Goal: Task Accomplishment & Management: Manage account settings

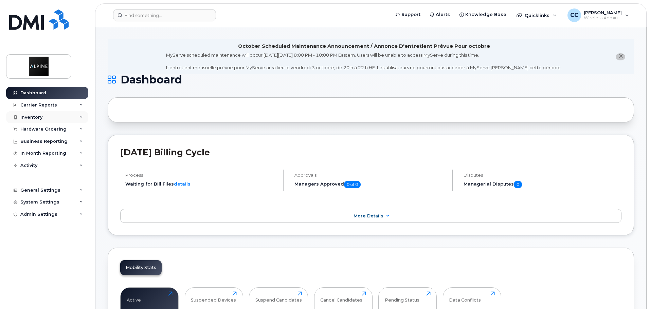
click at [65, 117] on div "Inventory" at bounding box center [47, 117] width 82 height 12
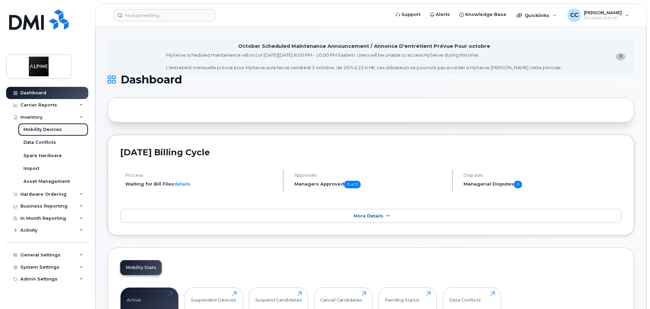
click at [51, 131] on div "Mobility Devices" at bounding box center [42, 130] width 38 height 6
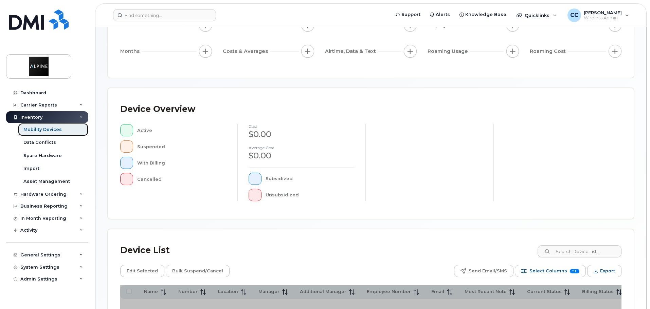
scroll to position [160, 0]
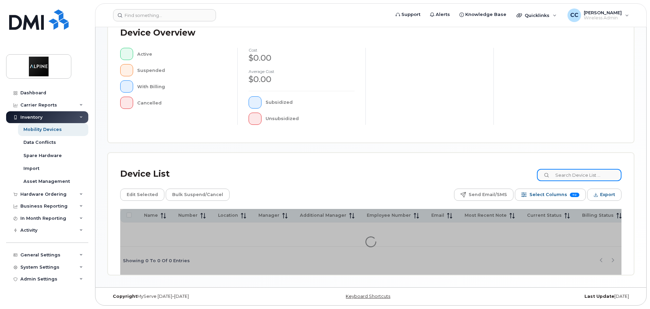
click at [577, 171] on input at bounding box center [579, 175] width 85 height 12
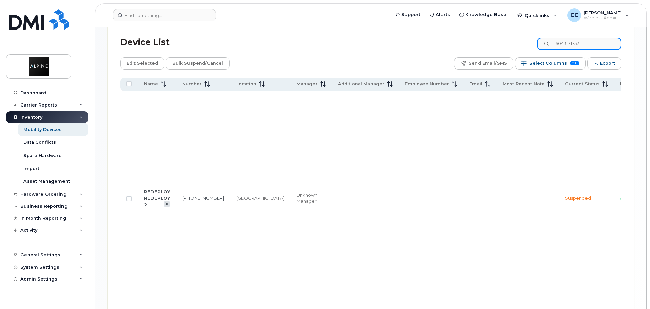
scroll to position [307, 0]
click at [189, 195] on link "604-313-1752" at bounding box center [203, 197] width 42 height 5
click at [584, 37] on input "6043131752" at bounding box center [579, 43] width 85 height 12
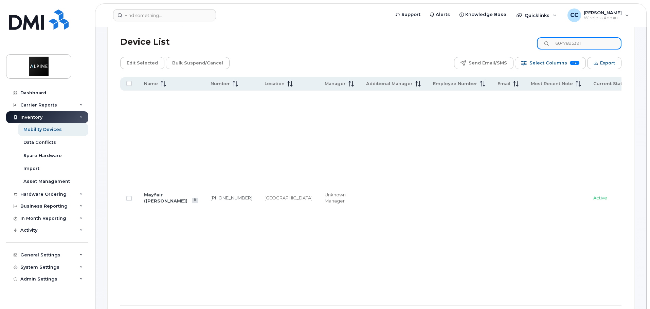
type input "6047895391"
click at [211, 195] on link "604-789-5391" at bounding box center [232, 197] width 42 height 5
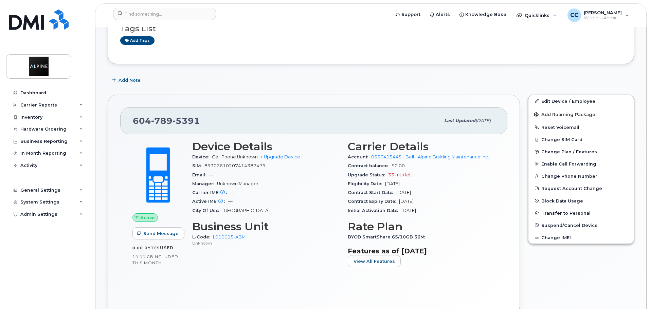
scroll to position [136, 0]
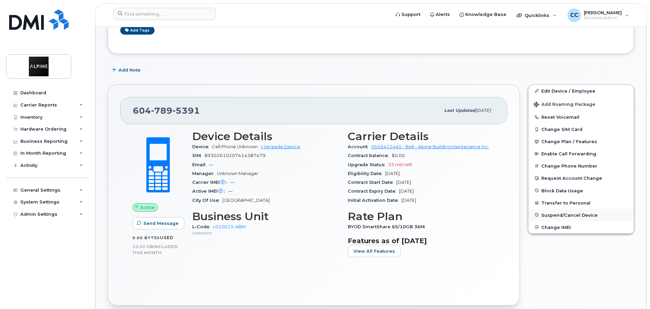
click at [563, 217] on span "Suspend/Cancel Device" at bounding box center [569, 215] width 56 height 5
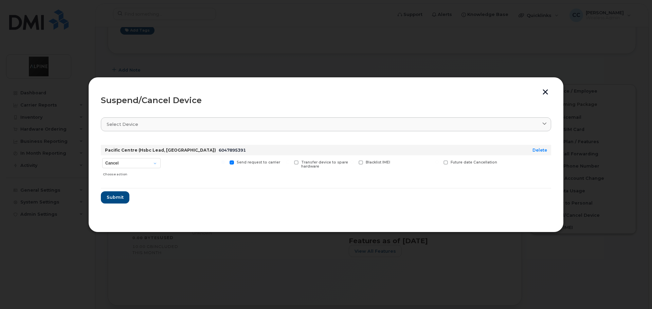
click at [546, 92] on button "button" at bounding box center [545, 92] width 10 height 7
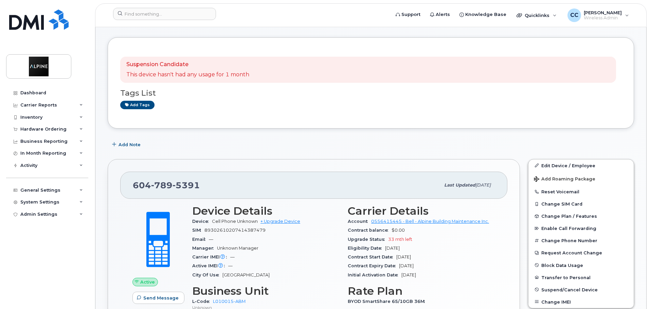
scroll to position [68, 0]
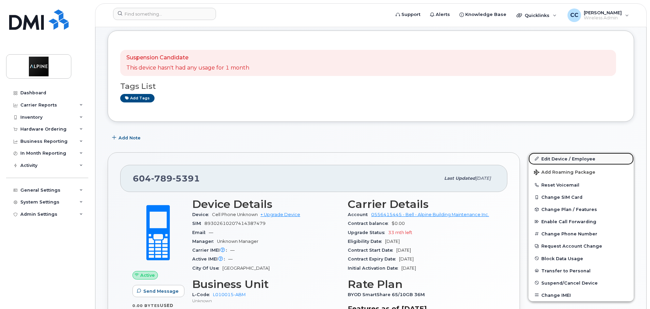
click at [562, 158] on link "Edit Device / Employee" at bounding box center [581, 159] width 105 height 12
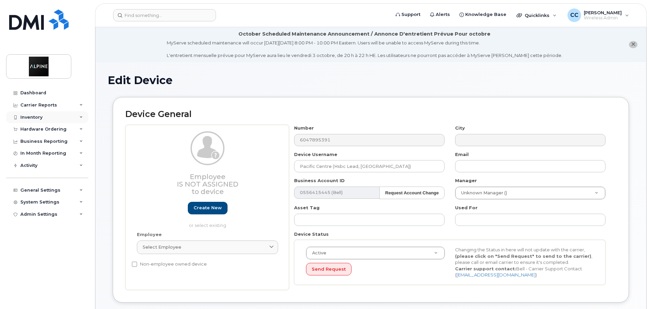
click at [83, 117] on icon at bounding box center [80, 117] width 3 height 3
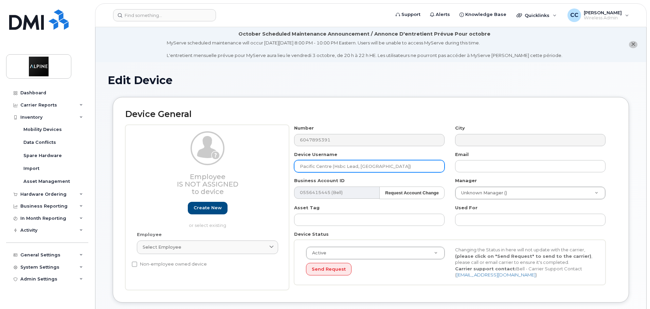
click at [355, 164] on input "Pacific Centre (Hsbc Lead, Harman)" at bounding box center [369, 166] width 150 height 12
click at [355, 163] on input "Pacific Centre (Hsbc Lead, Harman)" at bounding box center [369, 166] width 150 height 12
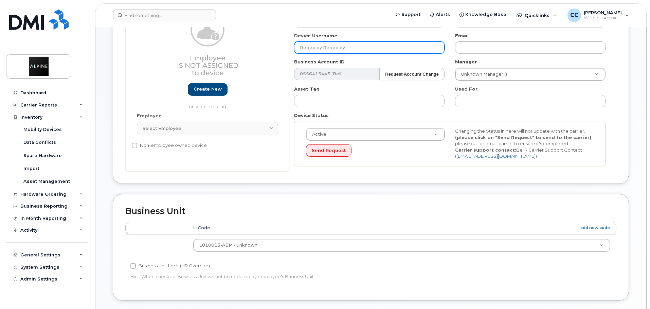
scroll to position [136, 0]
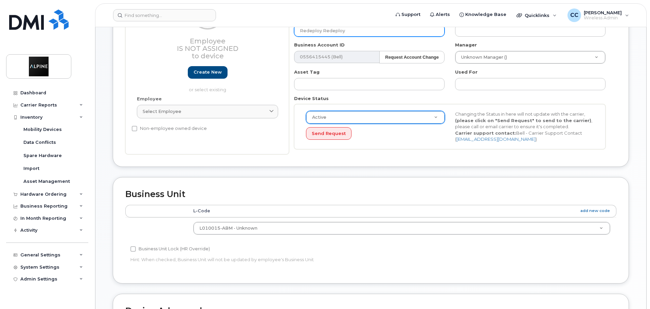
type input "Redeploy Redeploy"
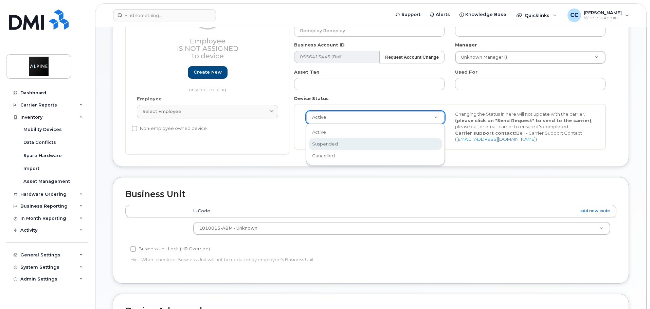
scroll to position [0, 2]
select select "suspended"
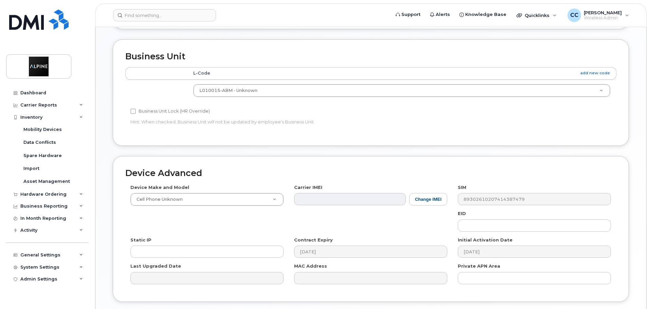
scroll to position [323, 0]
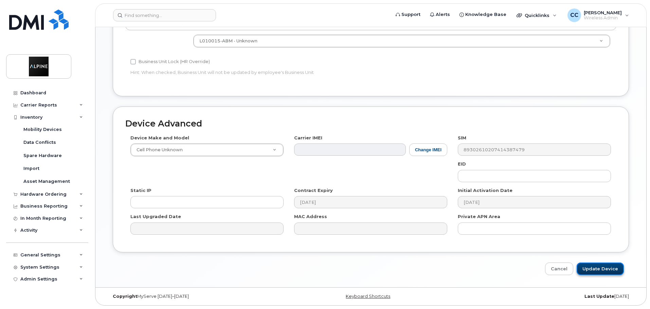
click at [611, 264] on input "Update Device" at bounding box center [600, 269] width 47 height 13
type input "Saving..."
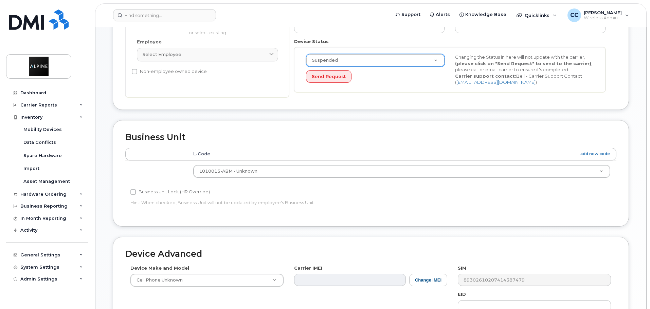
scroll to position [188, 0]
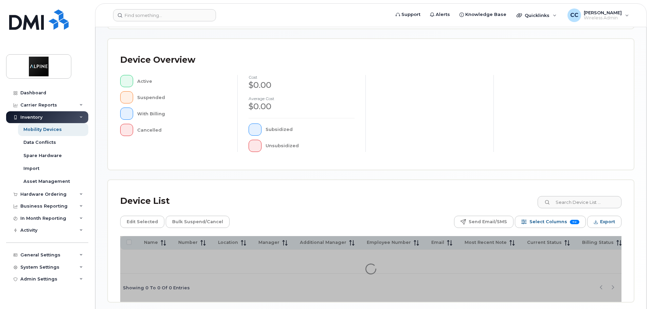
scroll to position [160, 0]
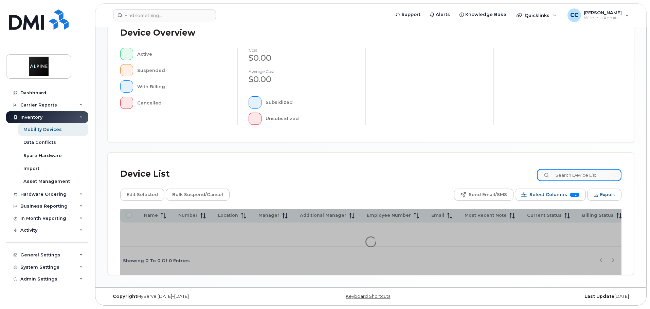
click at [579, 169] on input at bounding box center [579, 175] width 85 height 12
type input "redeploy"
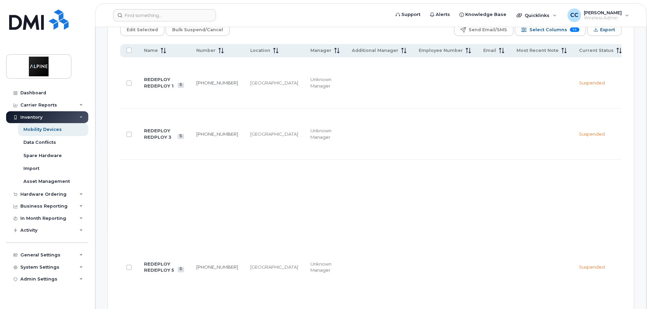
scroll to position [341, 0]
click at [160, 47] on span at bounding box center [162, 50] width 8 height 6
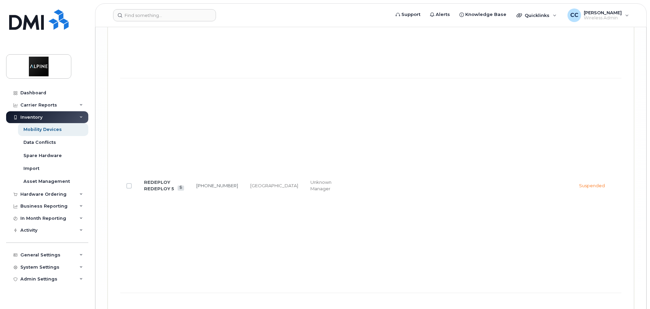
scroll to position [3127, 0]
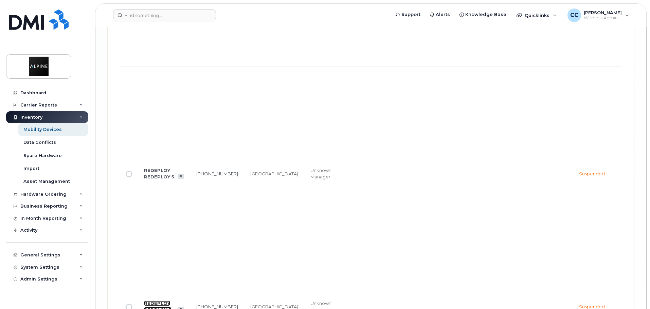
click at [161, 301] on link "REDEPLOY REDPLOY 3" at bounding box center [158, 307] width 28 height 12
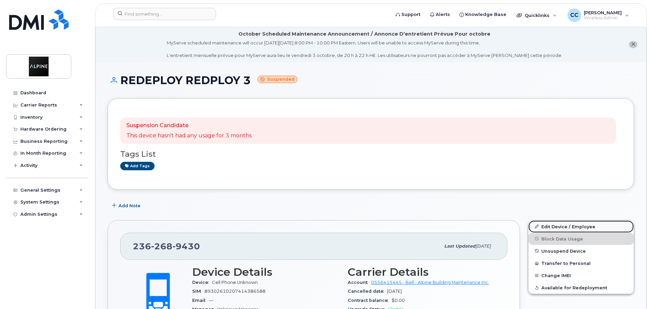
click at [571, 225] on link "Edit Device / Employee" at bounding box center [581, 227] width 105 height 12
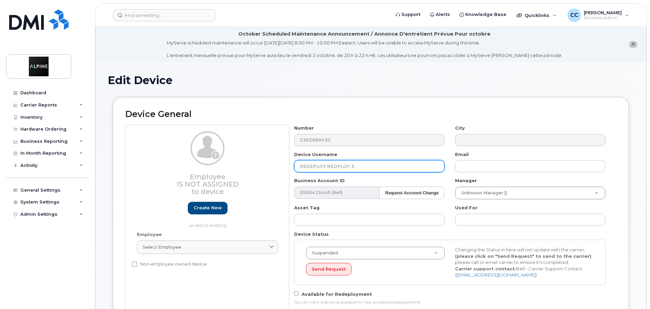
click at [338, 167] on input "REDEPLOY REDPLOY 3" at bounding box center [369, 166] width 150 height 12
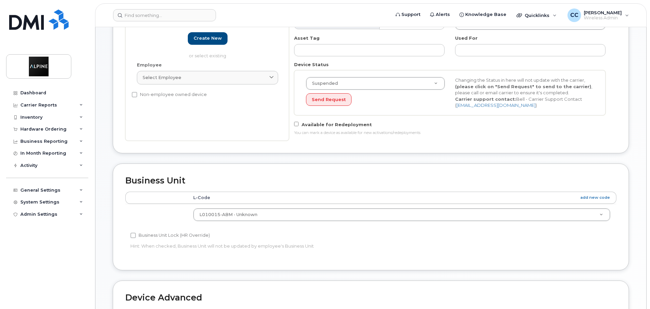
scroll to position [340, 0]
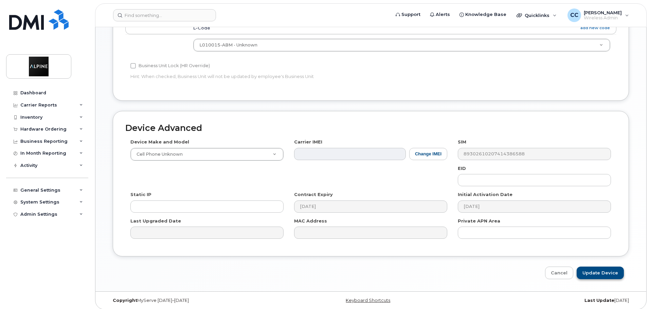
type input "REDEPLOY REDEPLOY 3"
click at [592, 272] on input "Update Device" at bounding box center [600, 273] width 47 height 13
type input "Saving..."
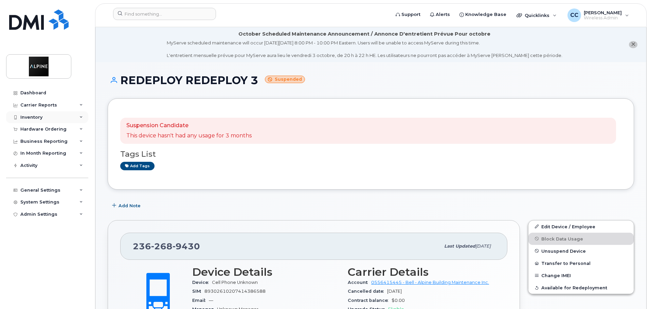
click at [48, 122] on div "Inventory" at bounding box center [47, 117] width 82 height 12
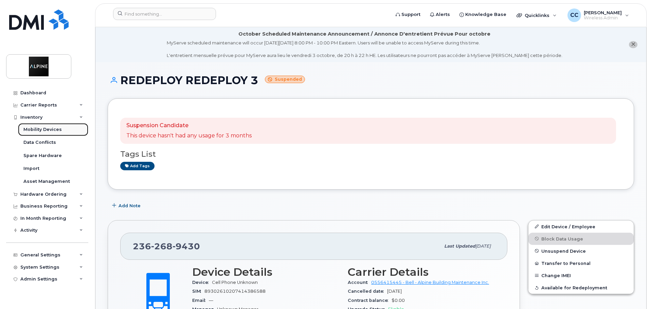
click at [48, 131] on div "Mobility Devices" at bounding box center [42, 130] width 38 height 6
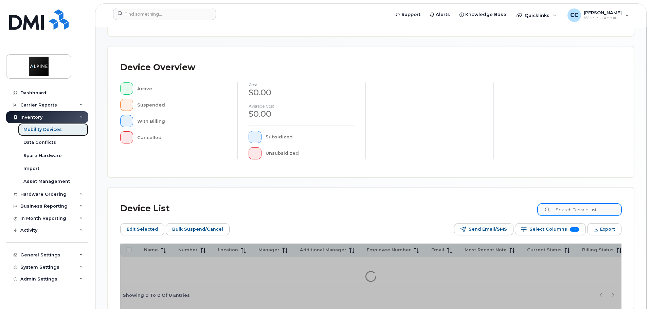
scroll to position [136, 0]
click at [564, 206] on input at bounding box center [579, 209] width 85 height 12
type input "e"
type input "redeploy"
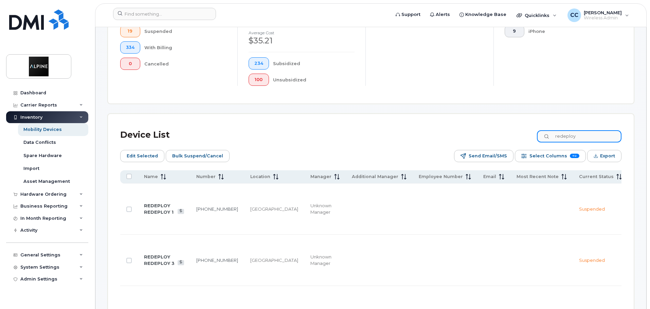
scroll to position [250, 0]
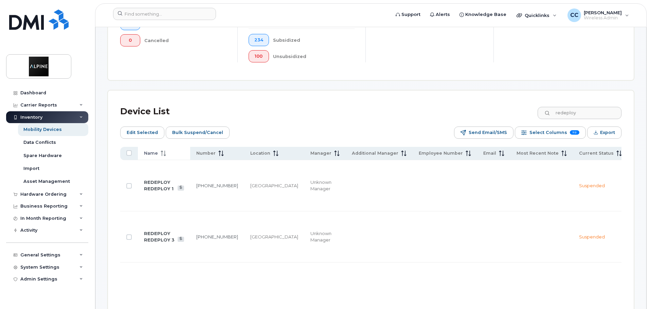
click at [162, 151] on icon at bounding box center [162, 153] width 1 height 5
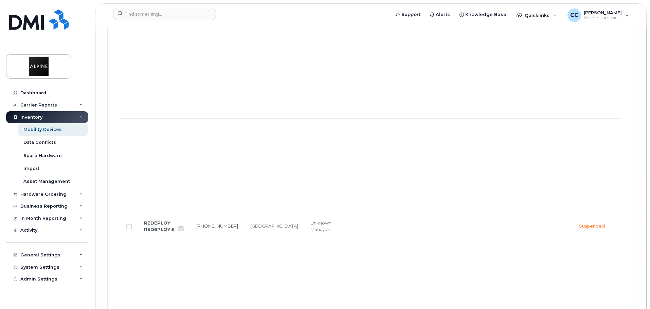
scroll to position [3139, 0]
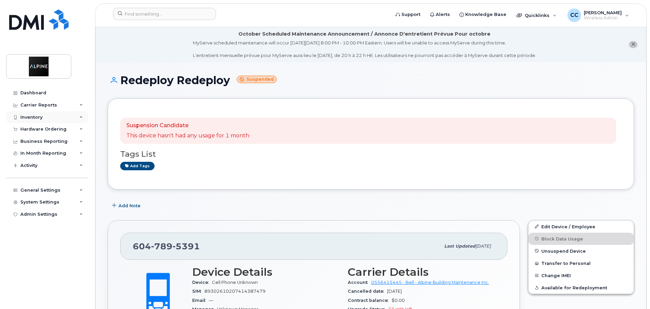
click at [51, 119] on div "Inventory" at bounding box center [47, 117] width 82 height 12
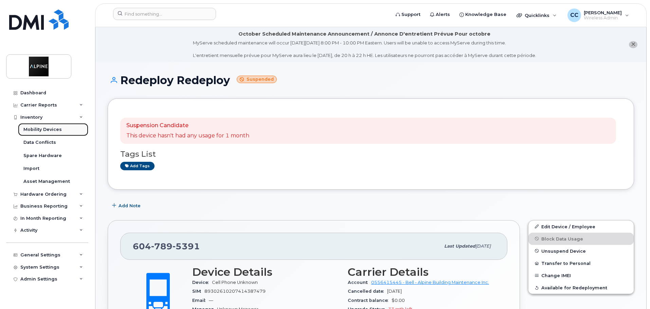
click at [47, 130] on div "Mobility Devices" at bounding box center [42, 130] width 38 height 6
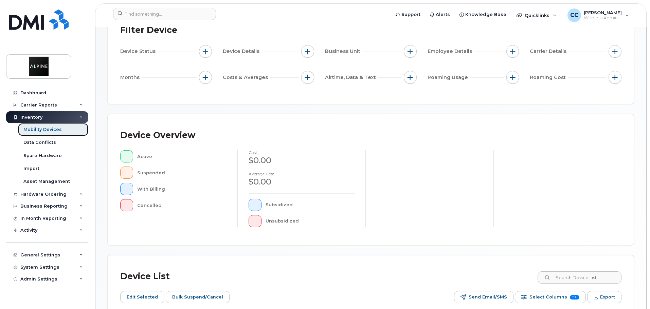
scroll to position [68, 0]
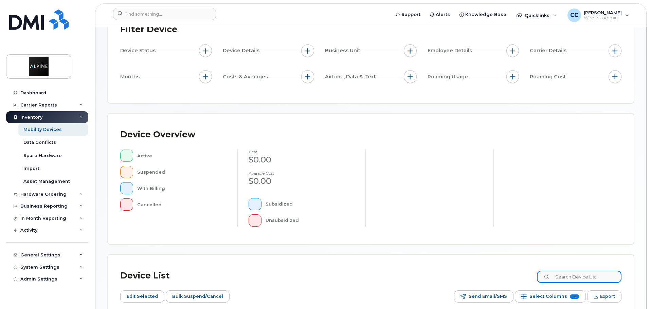
click at [568, 278] on input at bounding box center [579, 277] width 85 height 12
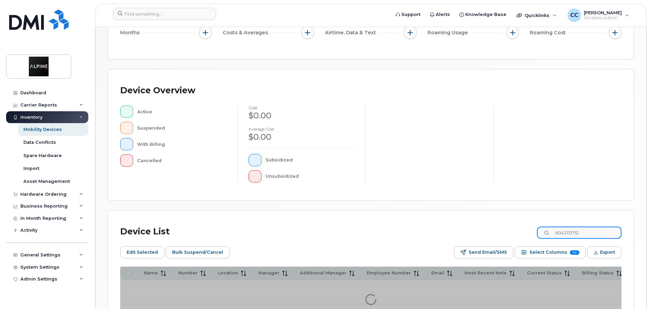
scroll to position [136, 0]
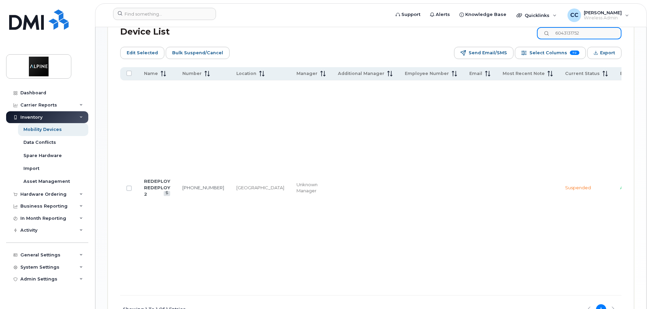
scroll to position [318, 0]
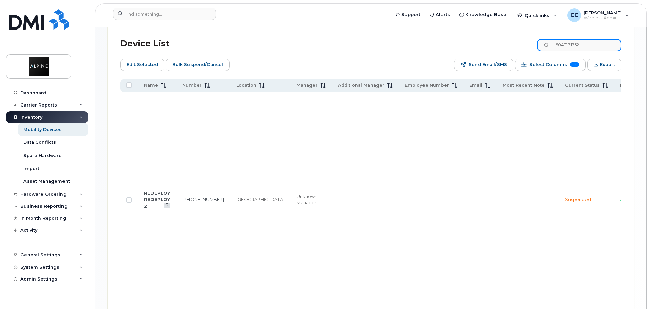
drag, startPoint x: 585, startPoint y: 40, endPoint x: 556, endPoint y: 39, distance: 29.2
click at [556, 39] on input "6043131752" at bounding box center [579, 45] width 85 height 12
click at [592, 39] on input "6047895391" at bounding box center [579, 45] width 85 height 12
type input "6043131752"
